Goal: Task Accomplishment & Management: Complete application form

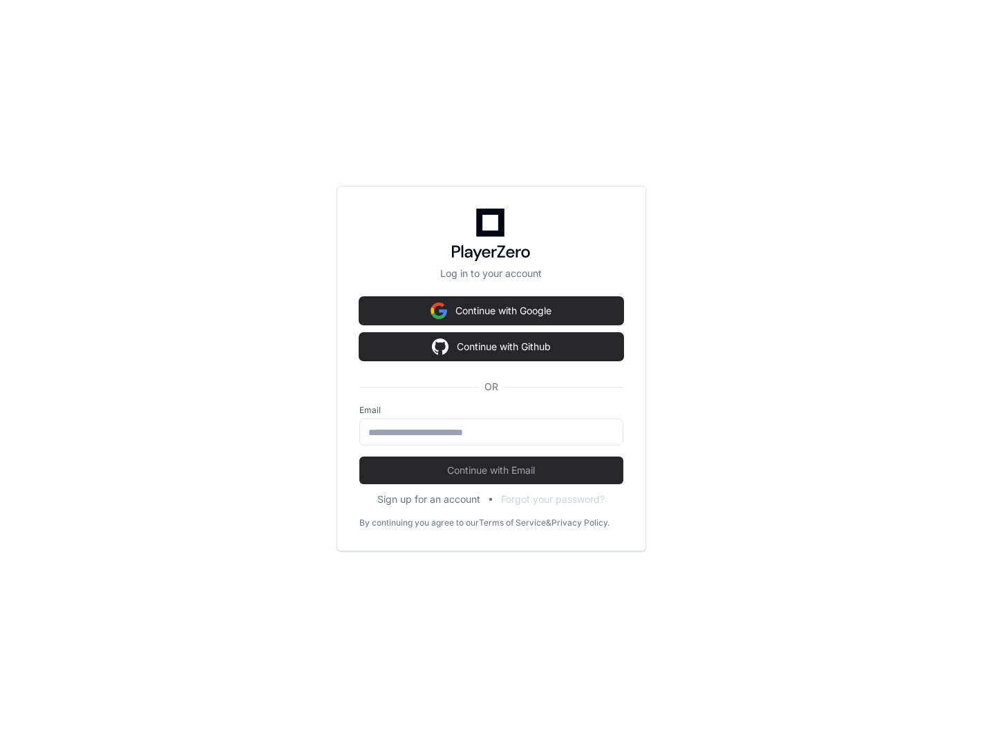
scroll to position [1831, 0]
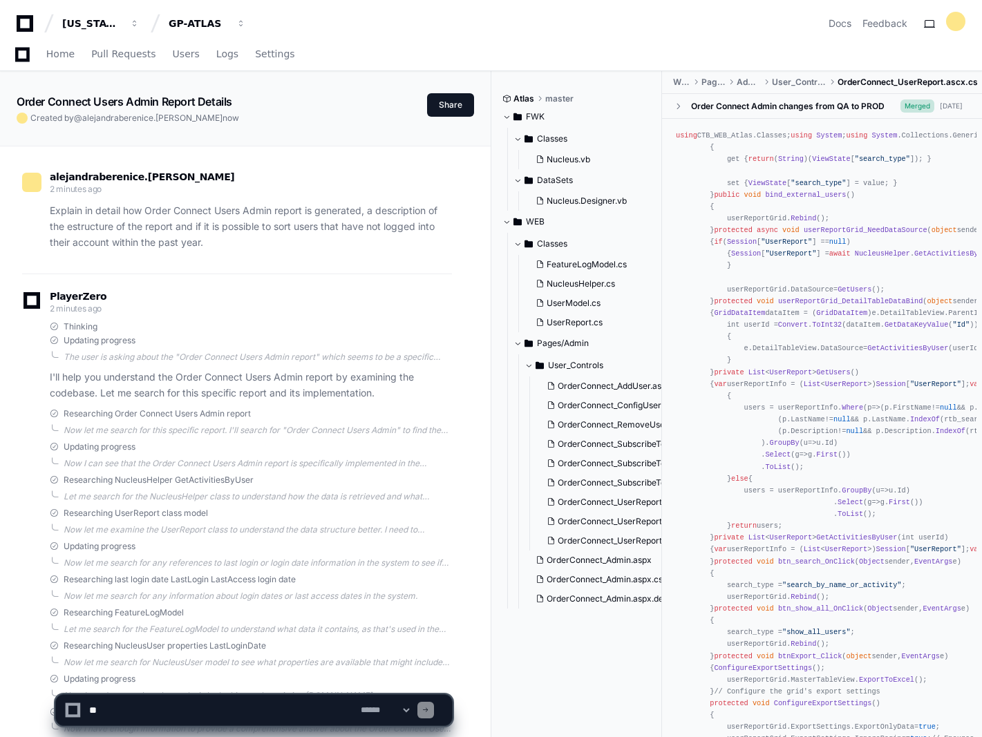
scroll to position [2175, 0]
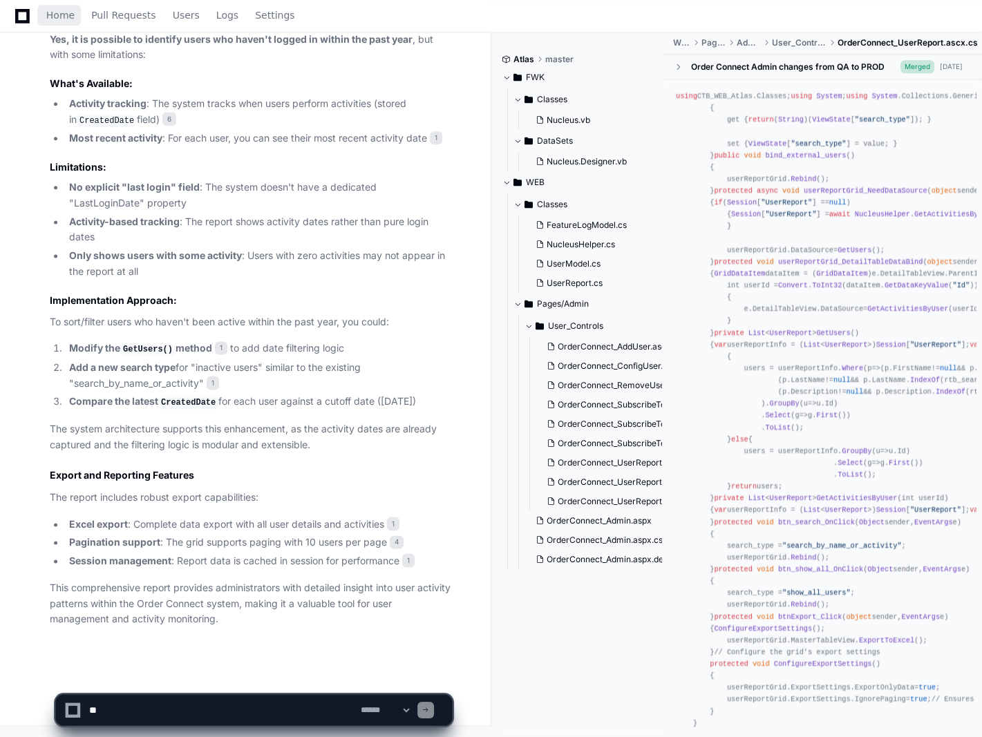
click at [21, 12] on icon at bounding box center [22, 16] width 15 height 17
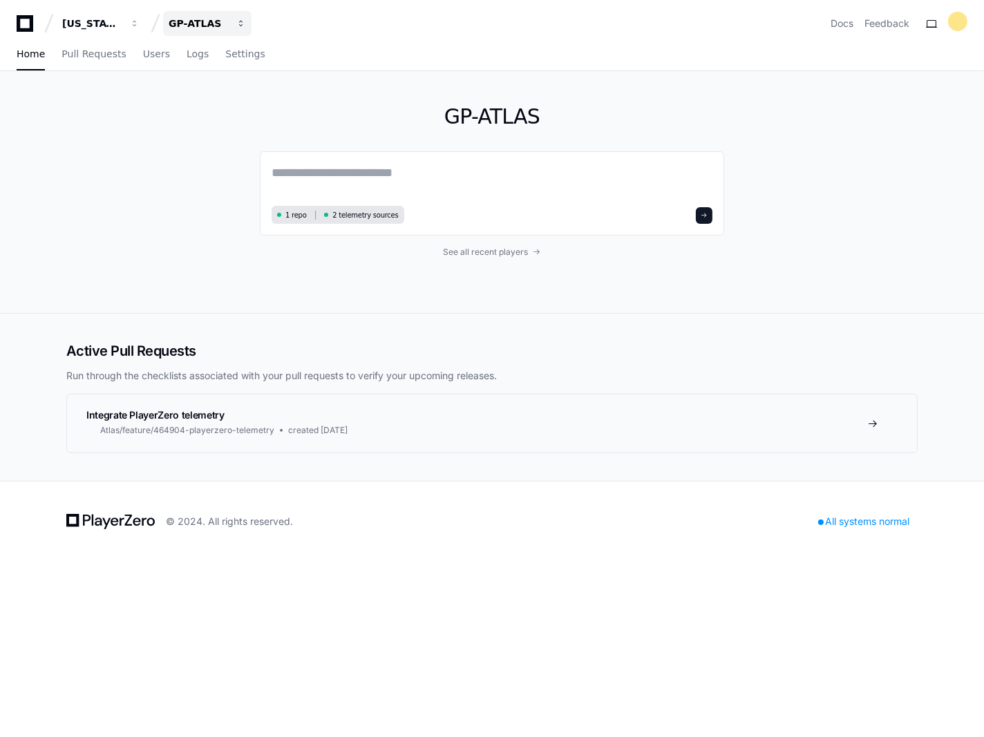
click at [122, 22] on div "GP-ATLAS" at bounding box center [91, 24] width 59 height 14
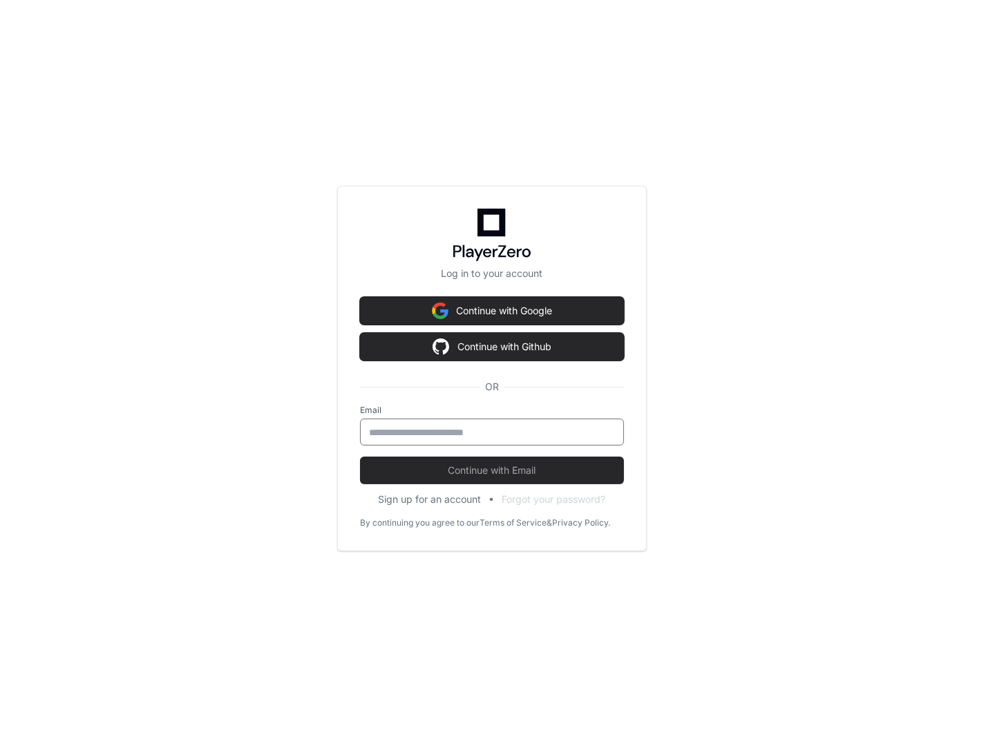
click at [513, 432] on input "email" at bounding box center [492, 433] width 246 height 14
type input "**********"
click at [550, 460] on button "Continue with Email" at bounding box center [492, 471] width 264 height 28
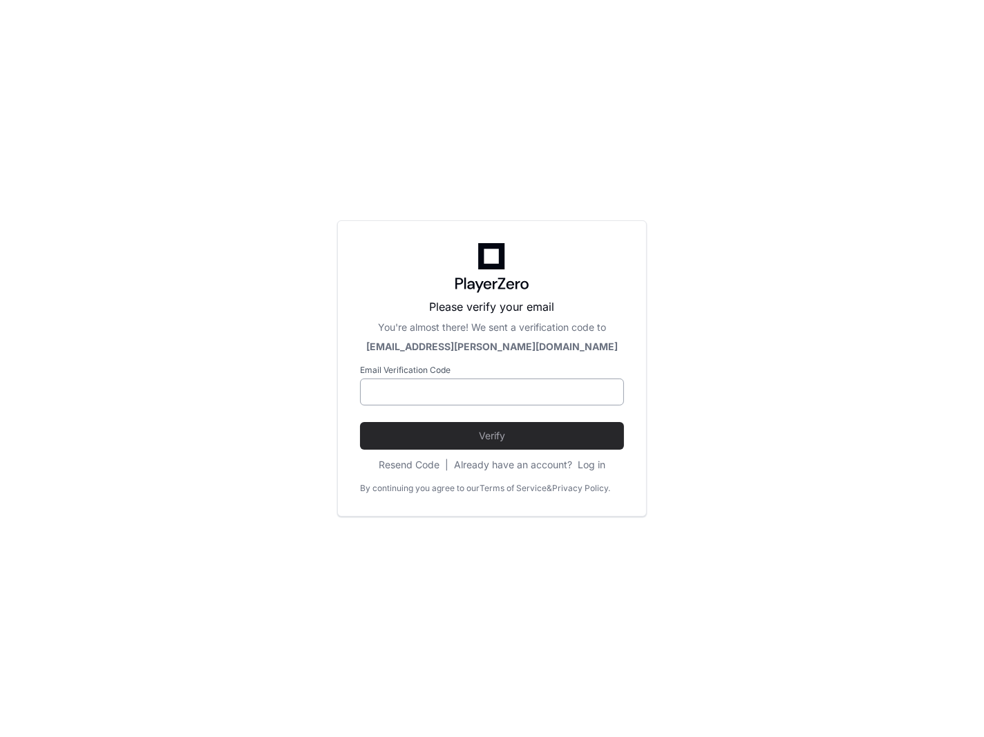
click at [487, 383] on div at bounding box center [492, 392] width 264 height 27
